Goal: Navigation & Orientation: Find specific page/section

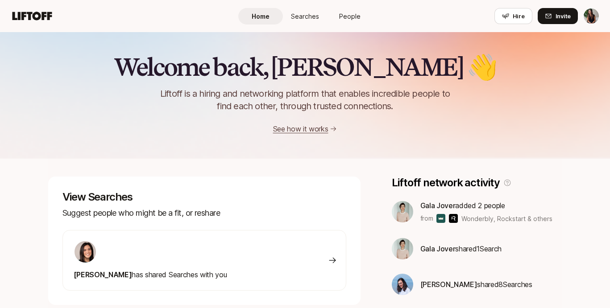
scroll to position [88, 0]
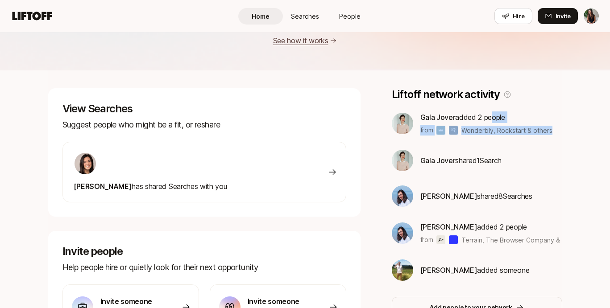
drag, startPoint x: 494, startPoint y: 117, endPoint x: 500, endPoint y: 140, distance: 23.9
click at [499, 140] on div "[PERSON_NAME] added 2 people from [GEOGRAPHIC_DATA], Rockstart & others [PERSON…" at bounding box center [477, 195] width 170 height 169
click at [500, 140] on div "[PERSON_NAME] added 2 people from [GEOGRAPHIC_DATA], Rockstart & others [PERSON…" at bounding box center [477, 195] width 170 height 169
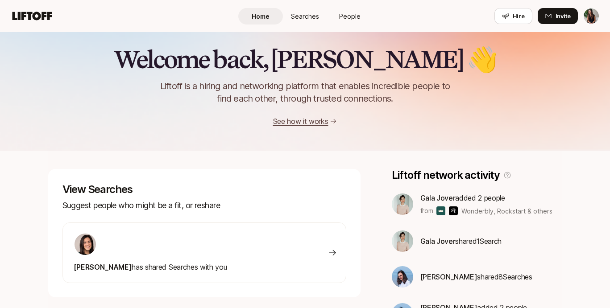
scroll to position [0, 0]
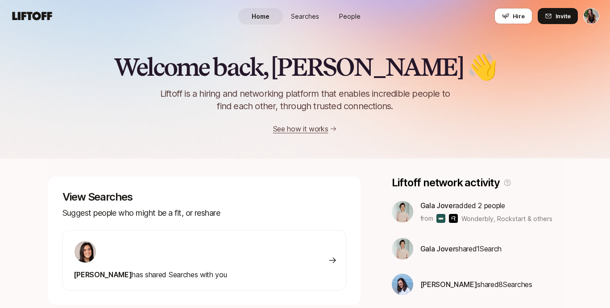
click at [346, 17] on span "People" at bounding box center [349, 16] width 21 height 9
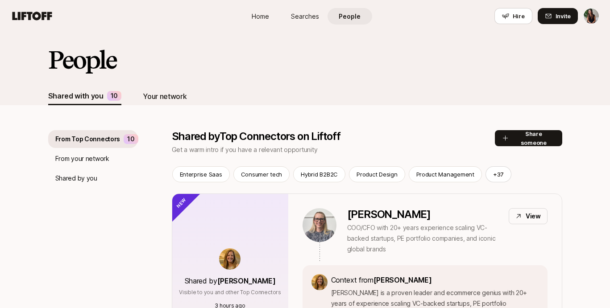
click at [168, 93] on div "Your network" at bounding box center [165, 97] width 44 height 12
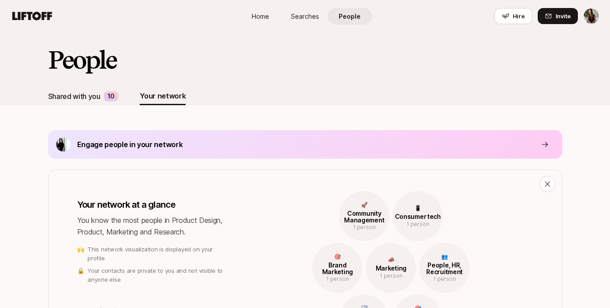
click at [96, 95] on div "Shared with you" at bounding box center [74, 97] width 52 height 12
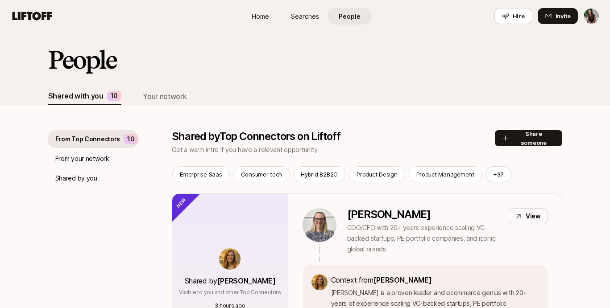
click at [260, 21] on link "Home" at bounding box center [260, 16] width 45 height 16
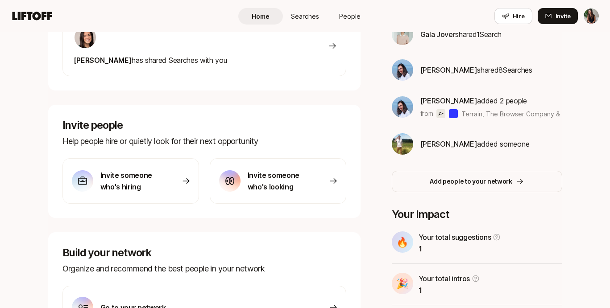
scroll to position [286, 0]
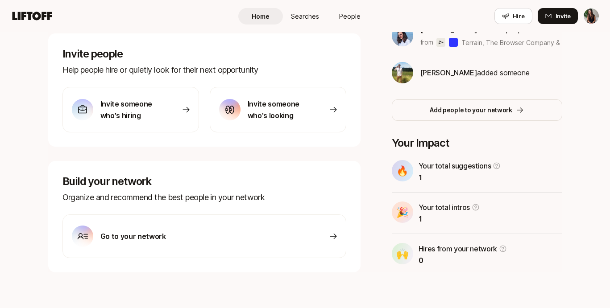
drag, startPoint x: 416, startPoint y: 187, endPoint x: 431, endPoint y: 182, distance: 16.2
click at [431, 182] on div "🔥 Your total suggestions 1 🎉 Your total intros 1 🙌 Hires from your network 0" at bounding box center [477, 213] width 170 height 106
drag, startPoint x: 431, startPoint y: 178, endPoint x: 421, endPoint y: 161, distance: 20.2
click at [421, 161] on div "Your total suggestions 1" at bounding box center [459, 171] width 82 height 23
click at [421, 161] on p "Your total suggestions" at bounding box center [454, 166] width 73 height 12
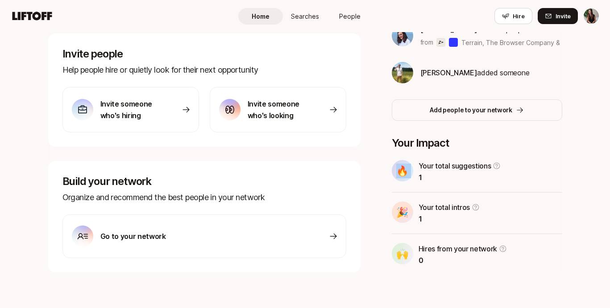
drag, startPoint x: 421, startPoint y: 161, endPoint x: 430, endPoint y: 187, distance: 27.9
click at [430, 187] on div "🔥 Your total suggestions 1 🎉 Your total intros 1 🙌 Hires from your network 0" at bounding box center [477, 213] width 170 height 106
click at [430, 181] on p "1" at bounding box center [459, 178] width 82 height 12
drag, startPoint x: 423, startPoint y: 204, endPoint x: 426, endPoint y: 219, distance: 15.1
click at [426, 219] on div "Your total intros 1" at bounding box center [449, 213] width 62 height 23
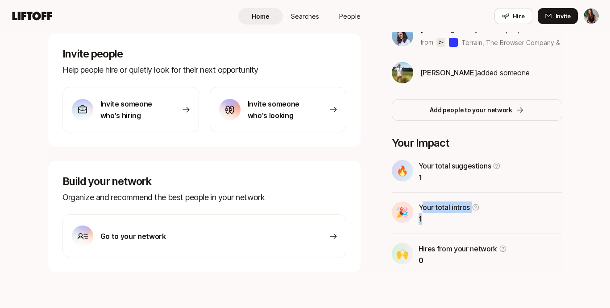
click at [426, 219] on p "1" at bounding box center [449, 219] width 62 height 12
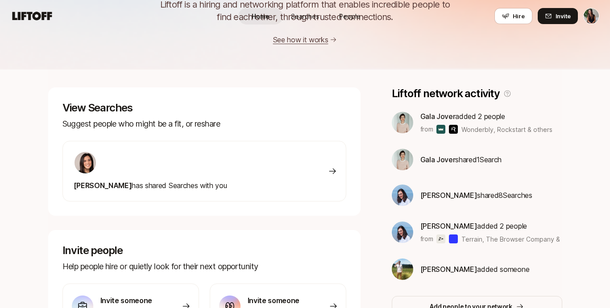
scroll to position [0, 0]
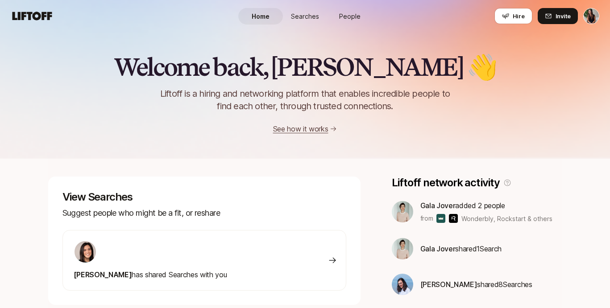
click at [355, 10] on link "People" at bounding box center [349, 16] width 45 height 16
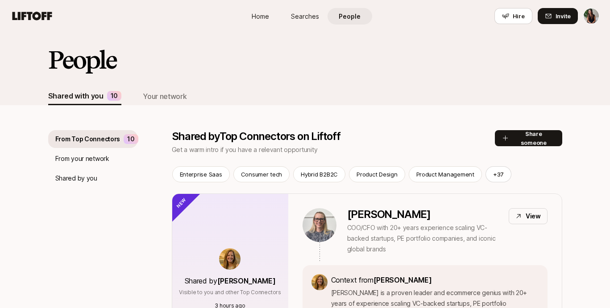
click at [85, 157] on p "From your network" at bounding box center [82, 158] width 54 height 11
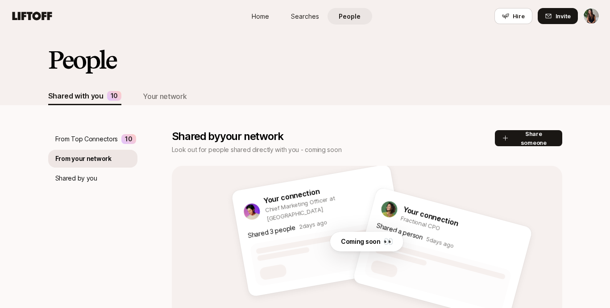
scroll to position [70, 0]
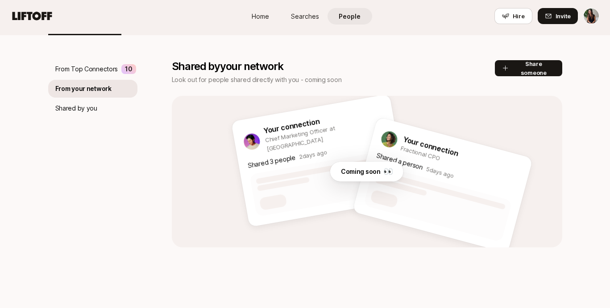
click at [76, 103] on p "Shared by you" at bounding box center [76, 108] width 42 height 11
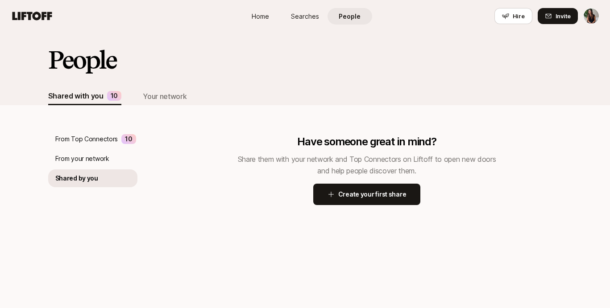
click at [96, 144] on p "From Top Connectors" at bounding box center [86, 139] width 63 height 11
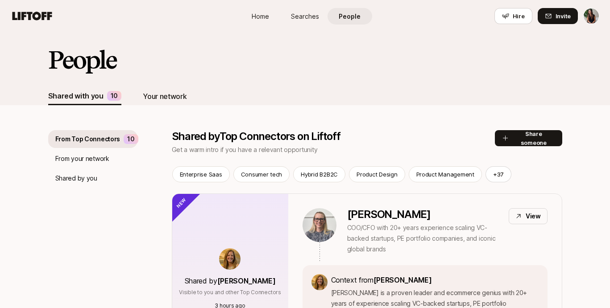
click at [161, 90] on div "Your network" at bounding box center [165, 96] width 44 height 18
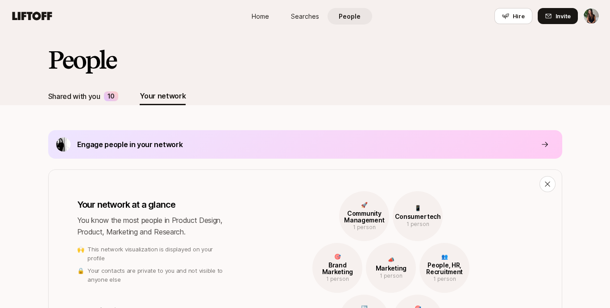
click at [101, 95] on div "Shared with you 10" at bounding box center [83, 96] width 70 height 18
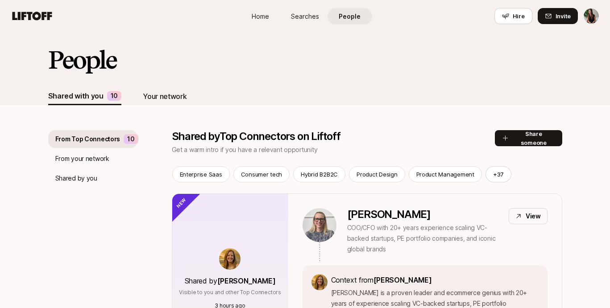
click at [163, 102] on div "Your network" at bounding box center [165, 97] width 44 height 12
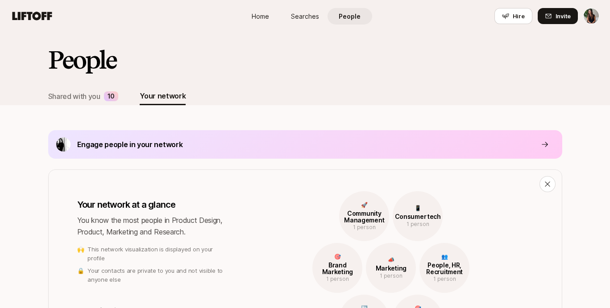
click at [305, 21] on span "Searches" at bounding box center [305, 16] width 28 height 9
